Goal: Task Accomplishment & Management: Complete application form

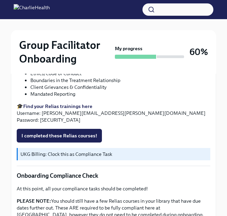
scroll to position [313, 0]
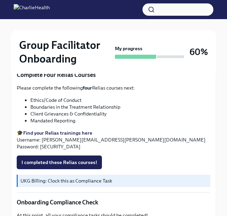
click at [53, 128] on div "Please complete the following four Relias courses next: Ethics/Code of Conduct …" at bounding box center [114, 116] width 194 height 65
click at [53, 131] on strong "Find your Relias trainings here" at bounding box center [57, 133] width 69 height 6
click at [69, 133] on strong "Find your Relias trainings here" at bounding box center [57, 133] width 69 height 6
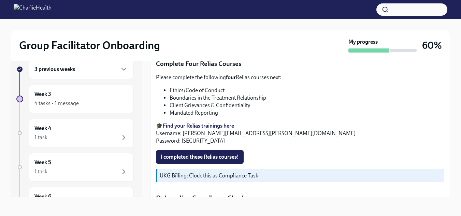
scroll to position [326, 0]
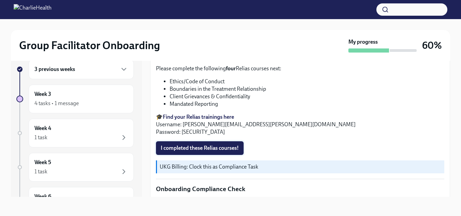
click at [222, 151] on span "I completed these Relias courses!" at bounding box center [200, 148] width 78 height 7
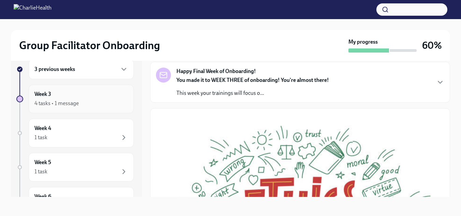
scroll to position [0, 0]
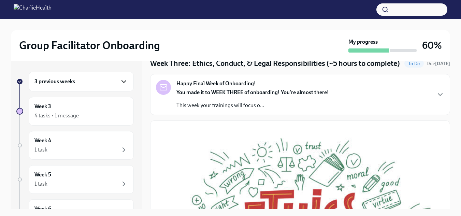
click at [120, 85] on icon "button" at bounding box center [124, 81] width 8 height 8
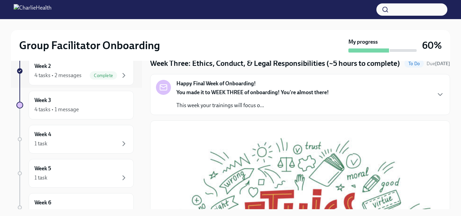
scroll to position [122, 0]
click at [107, 108] on div "4 tasks • 1 message" at bounding box center [80, 109] width 93 height 8
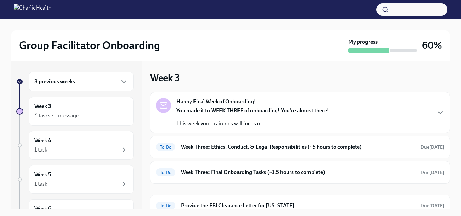
scroll to position [29, 0]
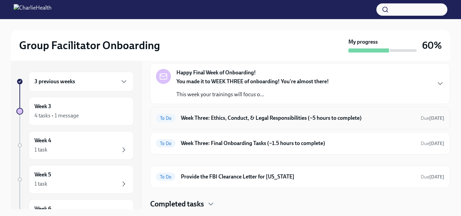
click at [232, 119] on h6 "Week Three: Ethics, Conduct, & Legal Responsibilities (~5 hours to complete)" at bounding box center [298, 118] width 234 height 8
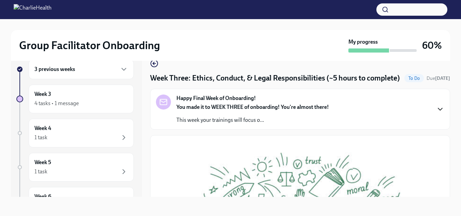
click at [232, 113] on icon "button" at bounding box center [440, 109] width 8 height 8
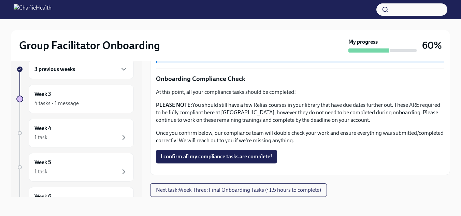
scroll to position [715, 0]
click at [232, 189] on span "Next task : Week Three: Final Onboarding Tasks (~1.5 hours to complete)" at bounding box center [238, 190] width 165 height 7
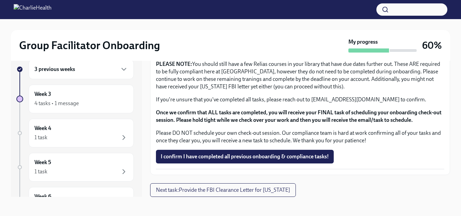
scroll to position [758, 0]
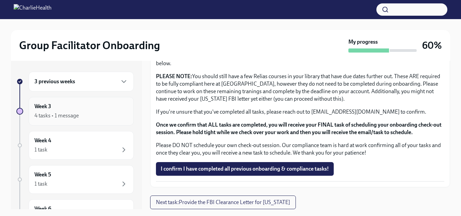
click at [103, 112] on div "4 tasks • 1 message" at bounding box center [80, 116] width 93 height 8
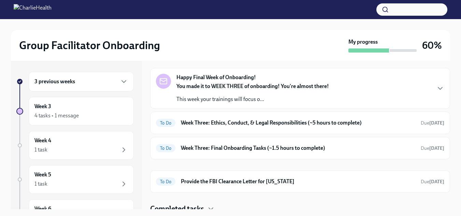
scroll to position [29, 0]
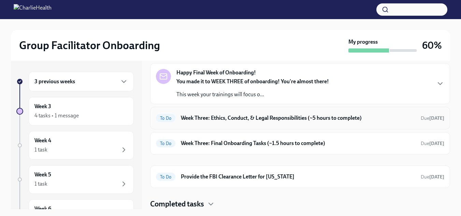
click at [232, 118] on h6 "Week Three: Ethics, Conduct, & Legal Responsibilities (~5 hours to complete)" at bounding box center [298, 118] width 234 height 8
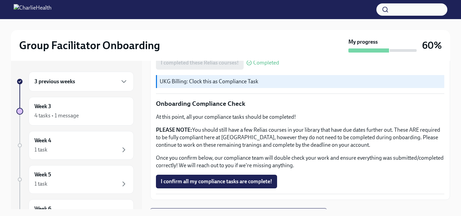
scroll to position [443, 0]
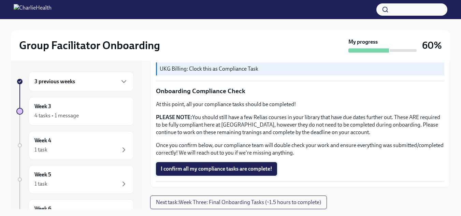
click at [232, 167] on span "I confirm all my compliance tasks are complete!" at bounding box center [217, 168] width 112 height 7
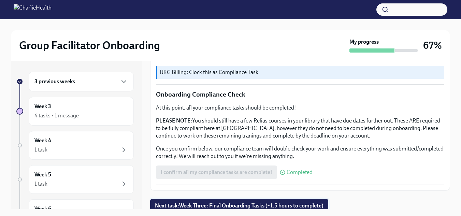
click at [232, 204] on span "Next task : Week Three: Final Onboarding Tasks (~1.5 hours to complete)" at bounding box center [239, 205] width 168 height 7
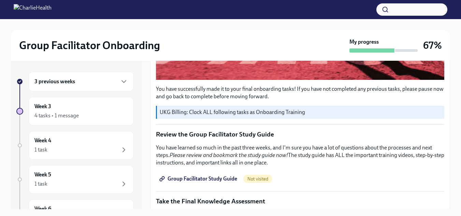
scroll to position [266, 0]
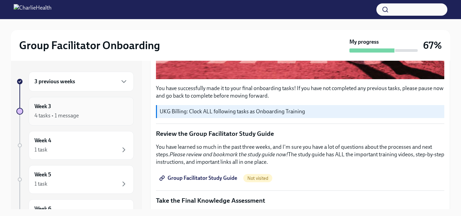
click at [76, 112] on div "4 tasks • 1 message" at bounding box center [80, 116] width 93 height 8
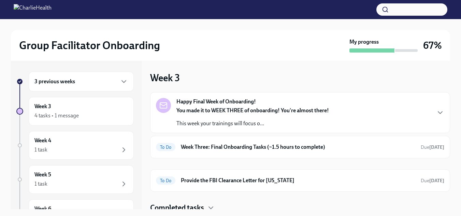
click at [232, 120] on div "Happy Final Week of Onboarding! You made it to WEEK THREE of onboarding! You're…" at bounding box center [300, 112] width 288 height 29
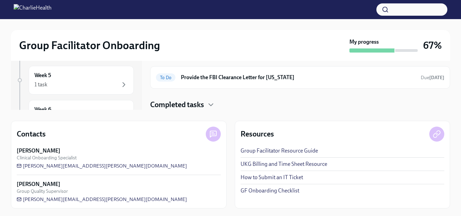
scroll to position [100, 0]
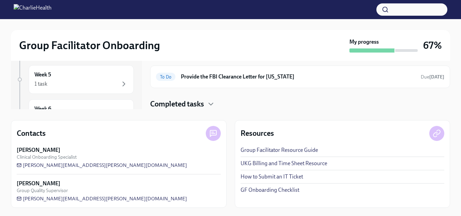
click at [195, 102] on h4 "Completed tasks" at bounding box center [177, 104] width 54 height 10
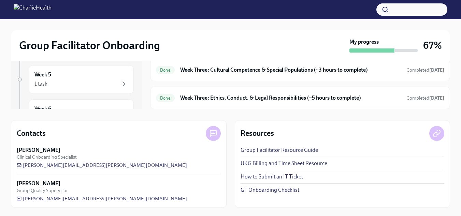
scroll to position [332, 0]
click at [232, 76] on div "Done Week Three: Cultural Competence & Special Populations (~3 hours to complet…" at bounding box center [300, 70] width 300 height 23
click at [232, 71] on h6 "Week Three: Cultural Competence & Special Populations (~3 hours to complete)" at bounding box center [290, 70] width 221 height 8
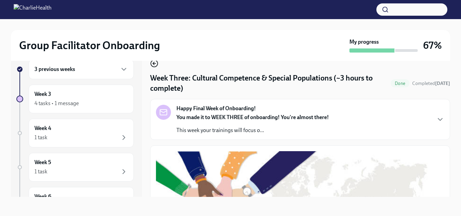
click at [155, 66] on icon "button" at bounding box center [154, 63] width 8 height 8
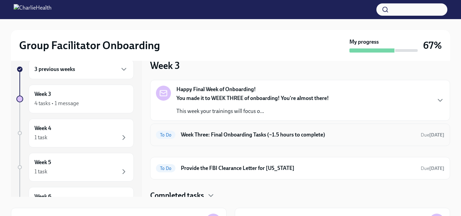
scroll to position [4, 0]
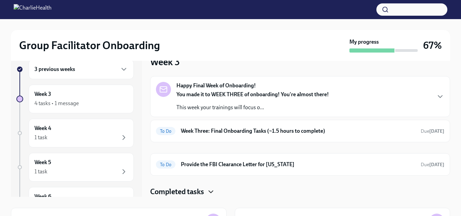
click at [209, 191] on icon "button" at bounding box center [211, 192] width 8 height 8
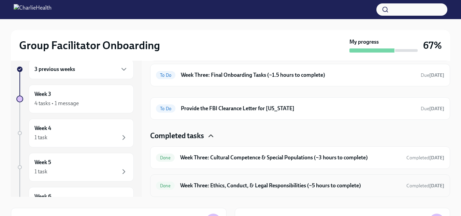
click at [232, 188] on h6 "Week Three: Ethics, Conduct, & Legal Responsibilities (~5 hours to complete)" at bounding box center [290, 186] width 221 height 8
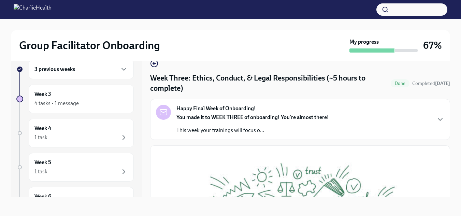
click at [232, 116] on div "Happy Final Week of Onboarding! You made it to WEEK THREE of onboarding! You're…" at bounding box center [300, 119] width 288 height 29
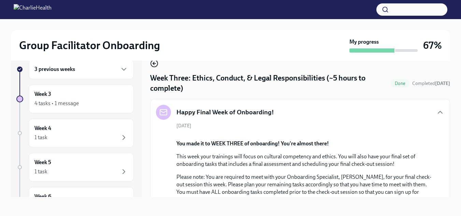
click at [153, 63] on icon "button" at bounding box center [153, 63] width 1 height 3
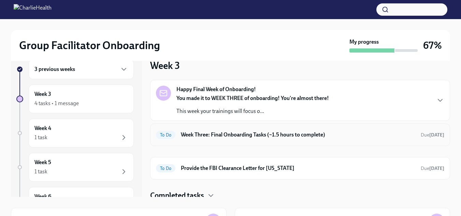
scroll to position [4, 0]
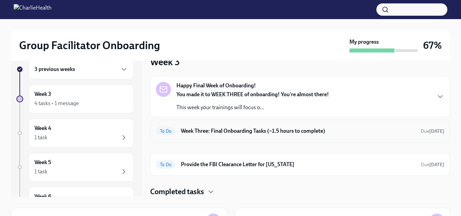
click at [232, 131] on h6 "Week Three: Final Onboarding Tasks (~1.5 hours to complete)" at bounding box center [298, 131] width 234 height 8
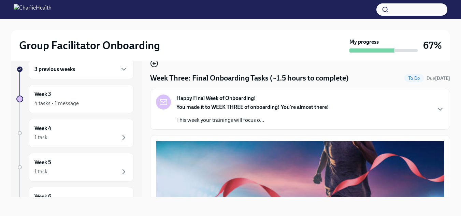
click at [152, 61] on circle "button" at bounding box center [154, 63] width 7 height 7
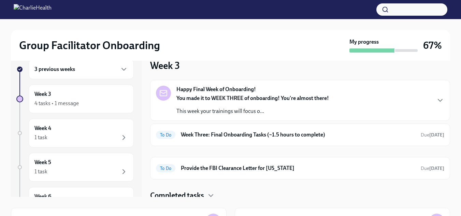
scroll to position [4, 0]
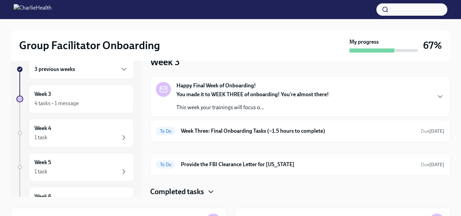
click at [214, 192] on icon "button" at bounding box center [211, 192] width 8 height 8
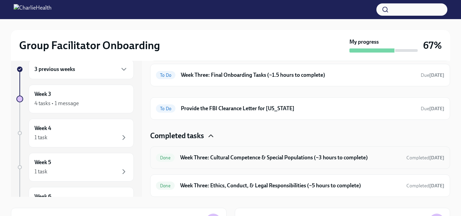
click at [232, 159] on h6 "Week Three: Cultural Competence & Special Populations (~3 hours to complete)" at bounding box center [290, 158] width 221 height 8
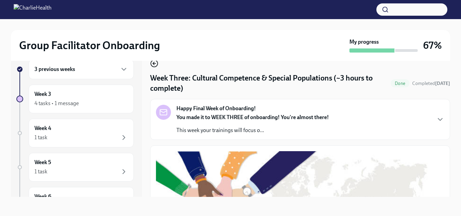
click at [155, 63] on icon "button" at bounding box center [154, 63] width 3 height 0
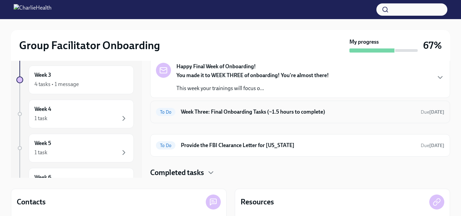
scroll to position [32, 0]
click at [208, 168] on icon "button" at bounding box center [211, 172] width 8 height 8
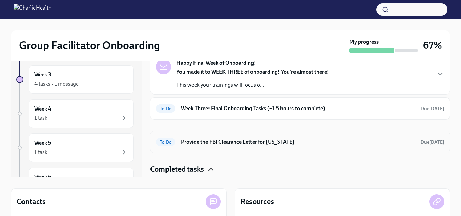
scroll to position [0, 0]
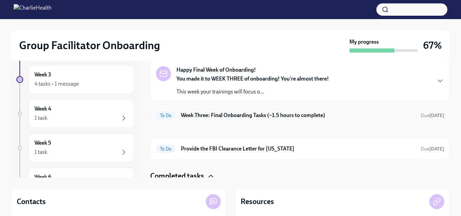
click at [232, 120] on div "To Do Week Three: Final Onboarding Tasks (~1.5 hours to complete) Due [DATE]" at bounding box center [300, 115] width 288 height 11
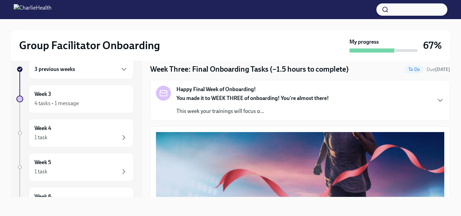
scroll to position [9, 0]
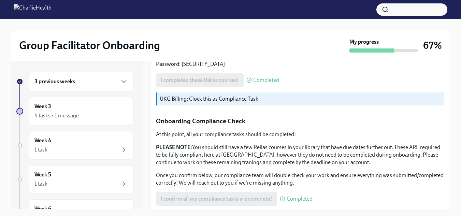
scroll to position [443, 0]
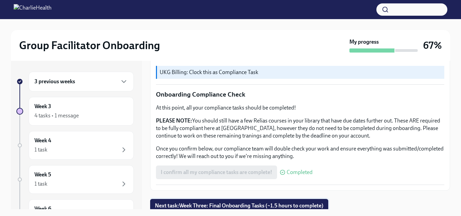
click at [285, 199] on button "Next task : Week Three: Final Onboarding Tasks (~1.5 hours to complete)" at bounding box center [239, 206] width 178 height 14
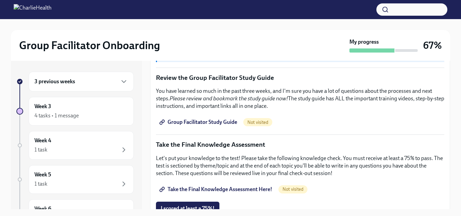
scroll to position [323, 0]
click at [205, 118] on span "Group Facilitator Study Guide" at bounding box center [199, 121] width 76 height 7
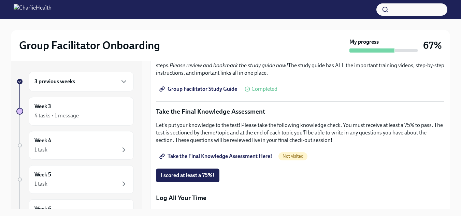
scroll to position [358, 0]
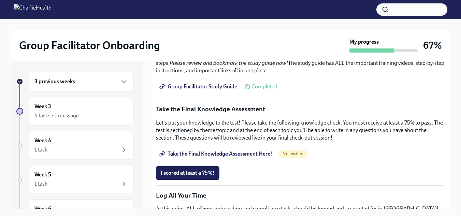
click at [210, 150] on span "Take the Final Knowledge Assessment Here!" at bounding box center [217, 153] width 112 height 7
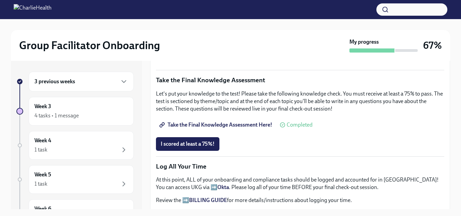
scroll to position [385, 0]
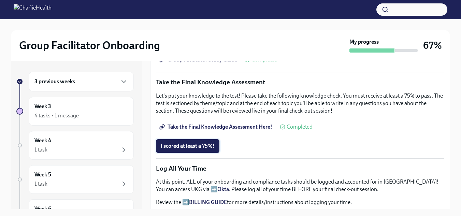
click at [195, 143] on span "I scored at least a 75%!" at bounding box center [188, 146] width 54 height 7
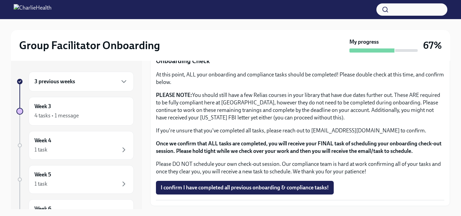
scroll to position [575, 0]
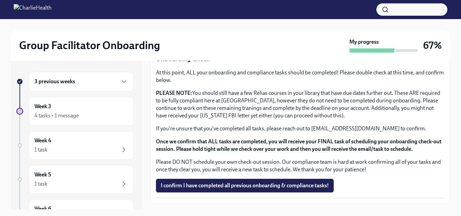
click at [67, 87] on div "3 previous weeks" at bounding box center [81, 82] width 105 height 20
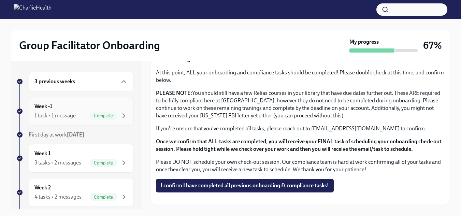
click at [63, 113] on div "1 task • 1 message" at bounding box center [54, 116] width 41 height 8
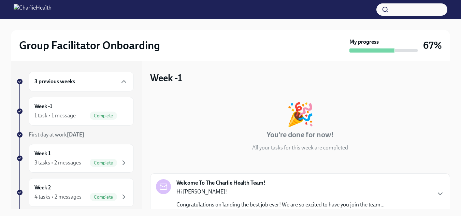
scroll to position [54, 0]
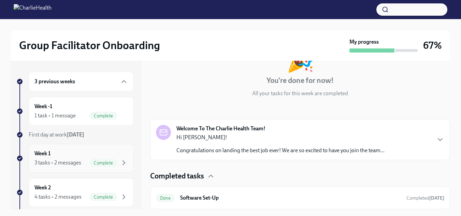
click at [58, 161] on div "3 tasks • 2 messages" at bounding box center [57, 163] width 47 height 8
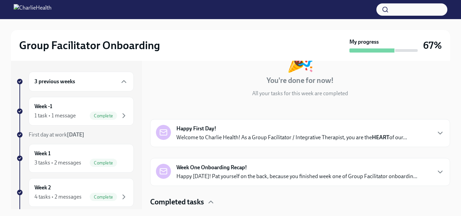
scroll to position [136, 0]
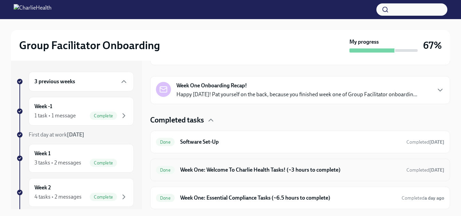
click at [219, 169] on h6 "Week One: Welcome To Charlie Health Tasks! (~3 hours to complete)" at bounding box center [290, 170] width 221 height 8
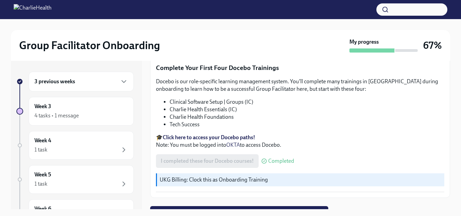
click at [96, 79] on div "3 previous weeks" at bounding box center [80, 81] width 93 height 8
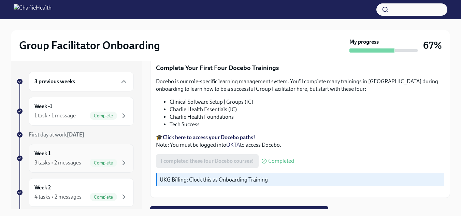
click at [79, 151] on div "Week 1 3 tasks • 2 messages Complete" at bounding box center [80, 158] width 93 height 17
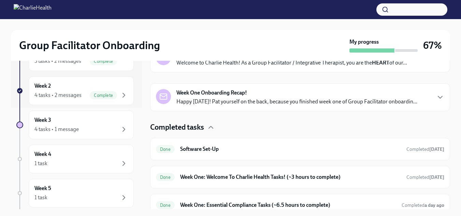
scroll to position [136, 0]
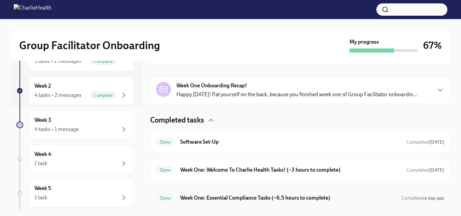
click at [256, 200] on h6 "Week One: Essential Compliance Tasks (~6.5 hours to complete)" at bounding box center [288, 198] width 216 height 8
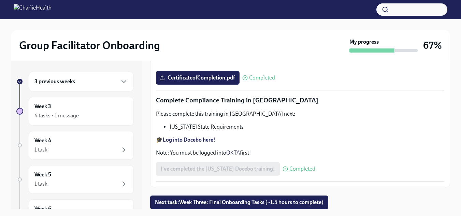
scroll to position [1550, 0]
click at [213, 81] on span "CertificateofCompletion.pdf" at bounding box center [198, 77] width 74 height 7
click at [0, 0] on input "CertificateofCompletion.pdf" at bounding box center [0, 0] width 0 height 0
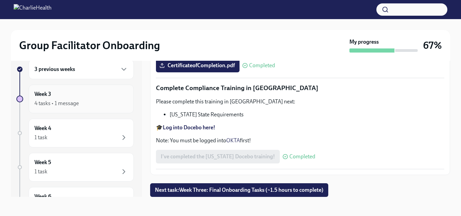
scroll to position [0, 0]
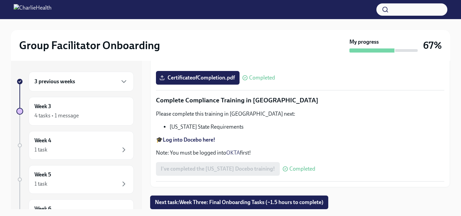
click at [116, 89] on div "3 previous weeks" at bounding box center [81, 82] width 105 height 20
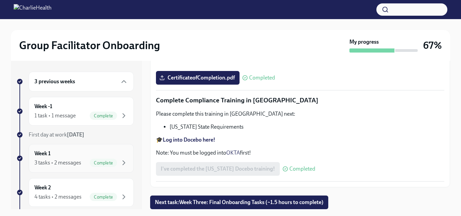
scroll to position [42, 0]
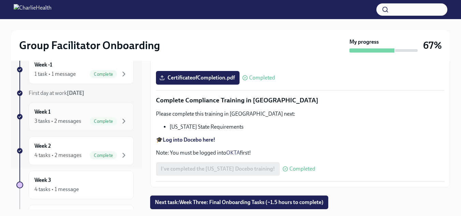
click at [99, 130] on div "Week 1 3 tasks • 2 messages Complete" at bounding box center [81, 116] width 105 height 29
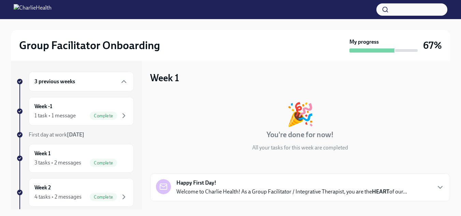
scroll to position [136, 0]
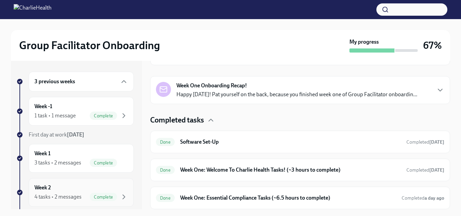
click at [87, 189] on div "Week 2 4 tasks • 2 messages Complete" at bounding box center [80, 192] width 93 height 17
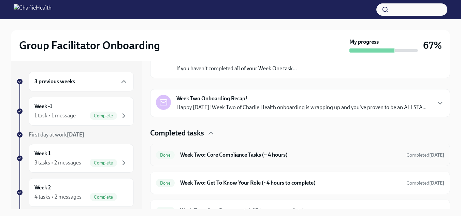
click at [230, 148] on div "Done Week Two: Core Compliance Tasks (~ 4 hours) Completed [DATE]" at bounding box center [300, 155] width 300 height 23
click at [238, 151] on h6 "Week Two: Core Compliance Tasks (~ 4 hours)" at bounding box center [290, 155] width 221 height 8
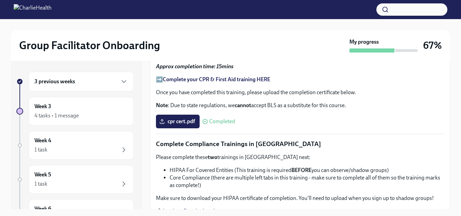
scroll to position [129, 0]
click at [105, 110] on div "Week 3 4 tasks • 1 message" at bounding box center [80, 111] width 93 height 17
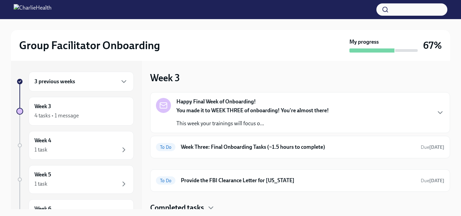
scroll to position [4, 0]
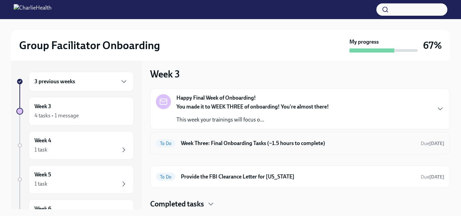
click at [286, 148] on div "To Do Week Three: Final Onboarding Tasks (~1.5 hours to complete) Due [DATE]" at bounding box center [300, 143] width 288 height 11
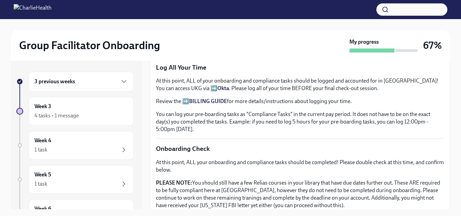
scroll to position [589, 0]
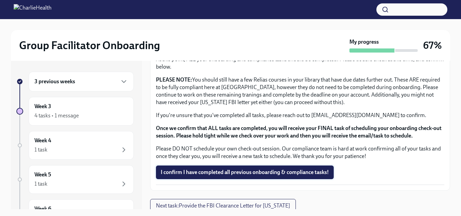
click at [282, 172] on span "I confirm I have completed all previous onboarding & compliance tasks!" at bounding box center [245, 172] width 168 height 7
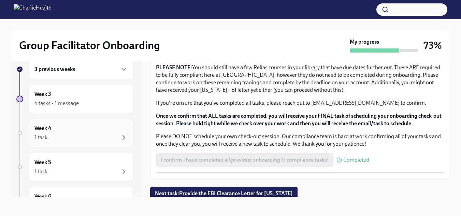
scroll to position [0, 0]
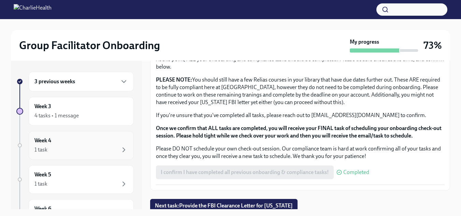
click at [100, 134] on div "Week 4 1 task" at bounding box center [81, 145] width 105 height 29
